Goal: Find specific fact: Find specific fact

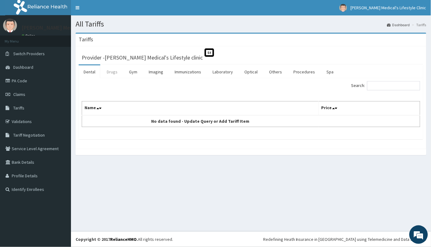
click at [110, 73] on link "Drugs" at bounding box center [112, 71] width 21 height 13
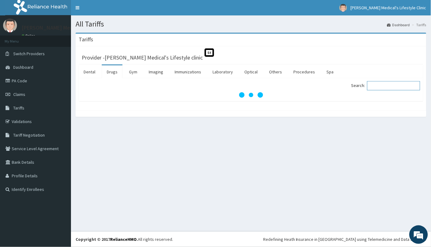
click at [376, 86] on input "Search:" at bounding box center [393, 85] width 53 height 9
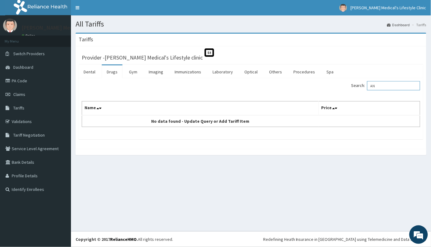
type input "A"
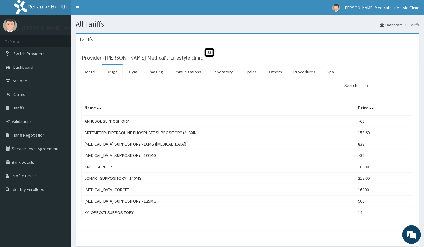
type input "S"
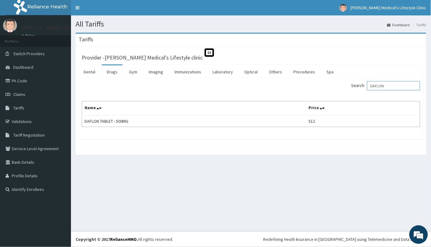
type input "DAFLON"
click at [11, 79] on icon at bounding box center [9, 81] width 6 height 4
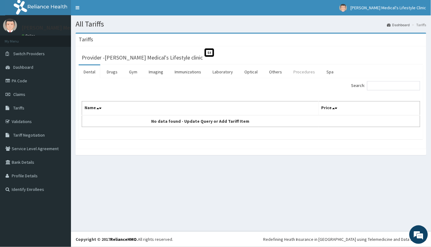
click at [306, 73] on link "Procedures" at bounding box center [305, 71] width 32 height 13
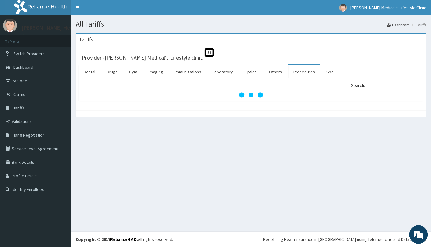
click at [385, 89] on input "Search:" at bounding box center [393, 85] width 53 height 9
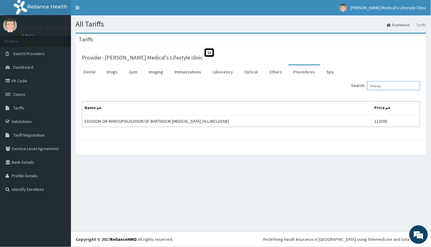
type input "marsu"
click at [21, 76] on link "PA Code" at bounding box center [35, 81] width 71 height 14
